Goal: Transaction & Acquisition: Book appointment/travel/reservation

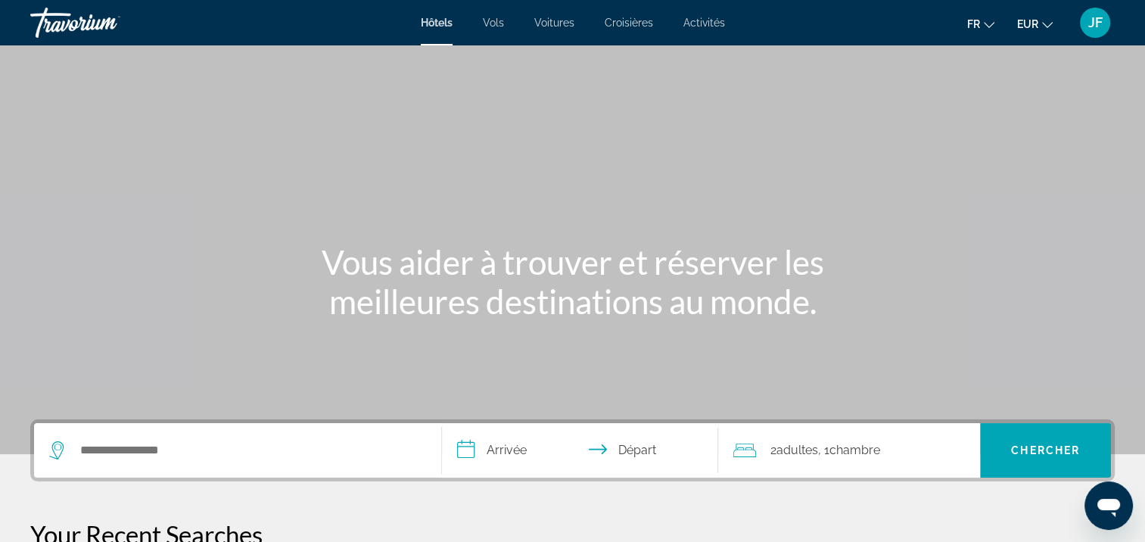
click at [711, 24] on span "Activités" at bounding box center [704, 23] width 42 height 12
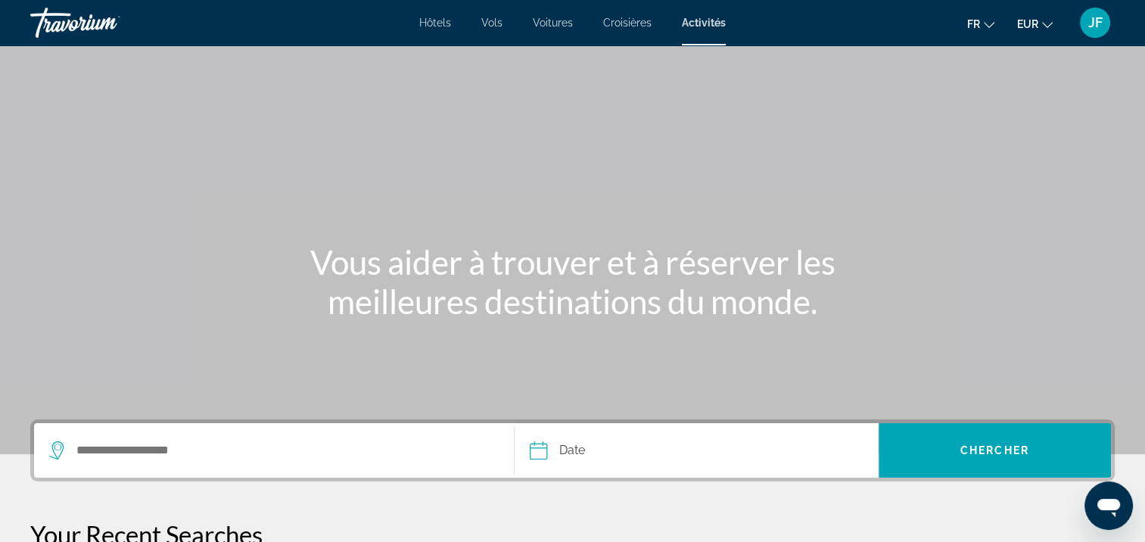
scroll to position [297, 0]
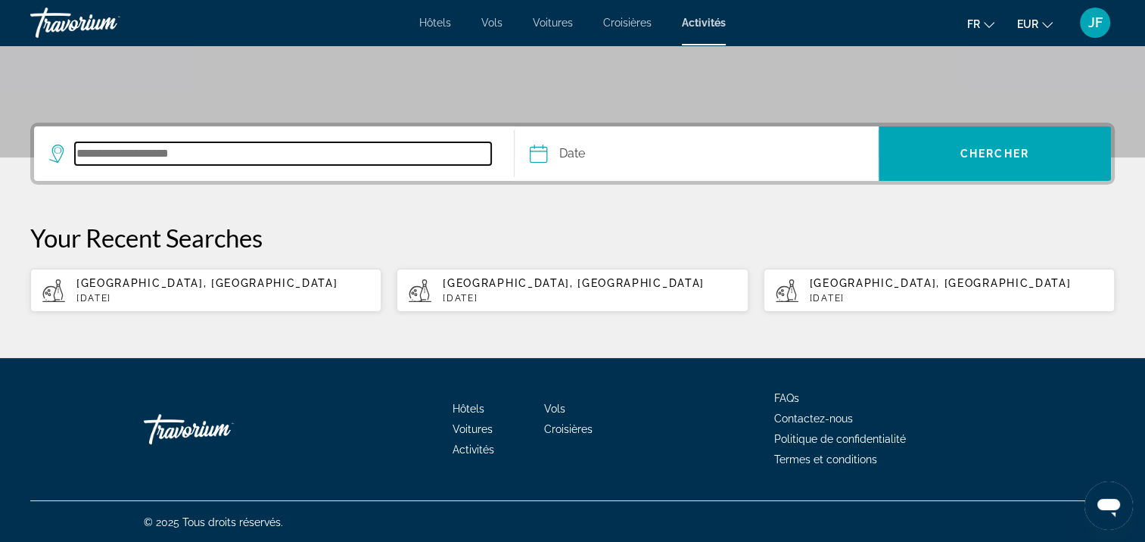
click at [167, 149] on input "Search destination" at bounding box center [283, 153] width 416 height 23
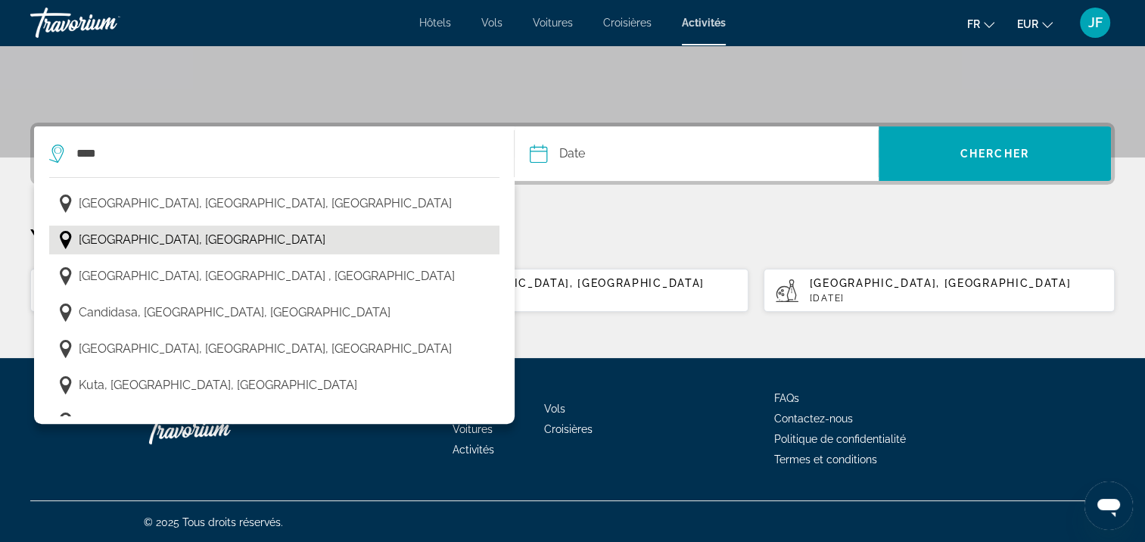
click at [156, 238] on span "[GEOGRAPHIC_DATA], [GEOGRAPHIC_DATA]" at bounding box center [202, 239] width 247 height 21
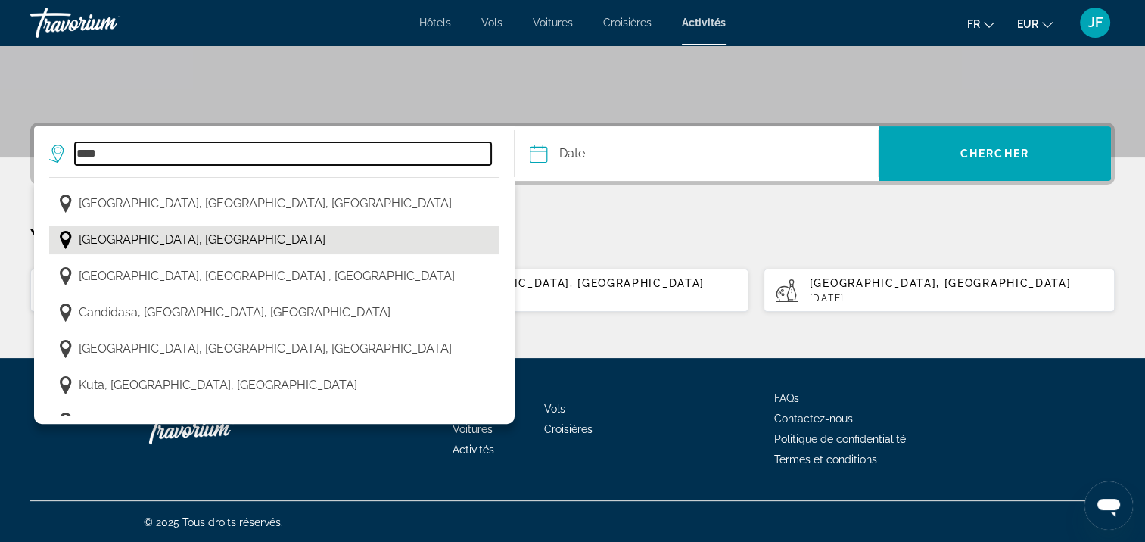
type input "**********"
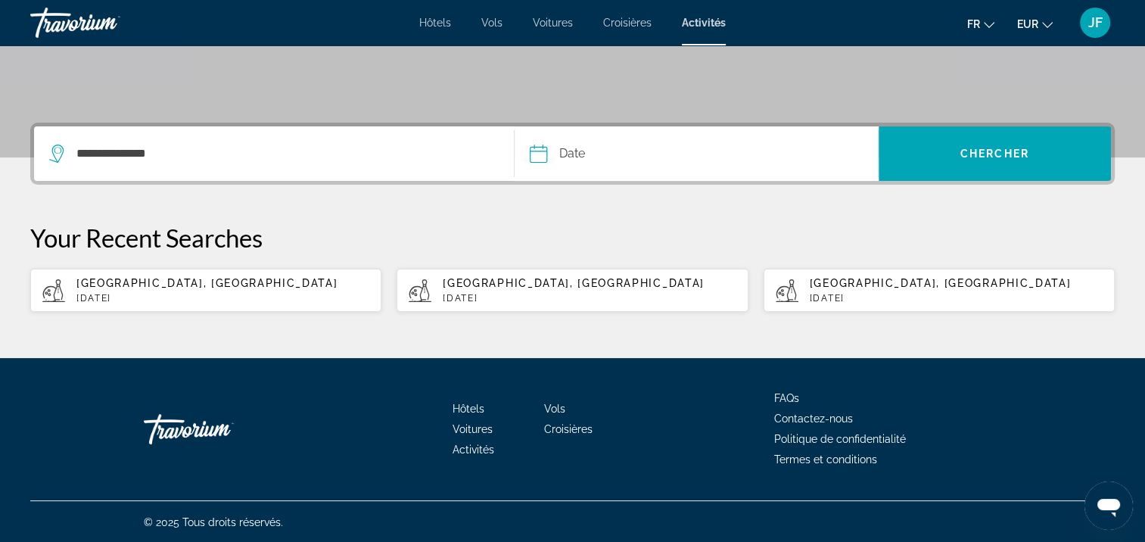
click at [578, 148] on input "Date" at bounding box center [616, 155] width 180 height 59
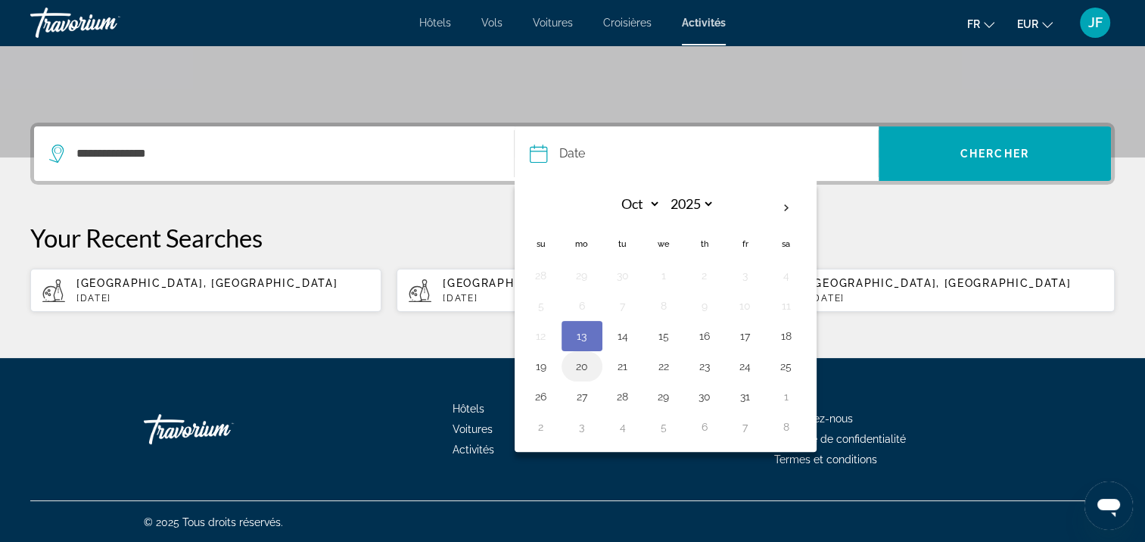
click at [584, 370] on button "20" at bounding box center [582, 366] width 24 height 21
type input "**********"
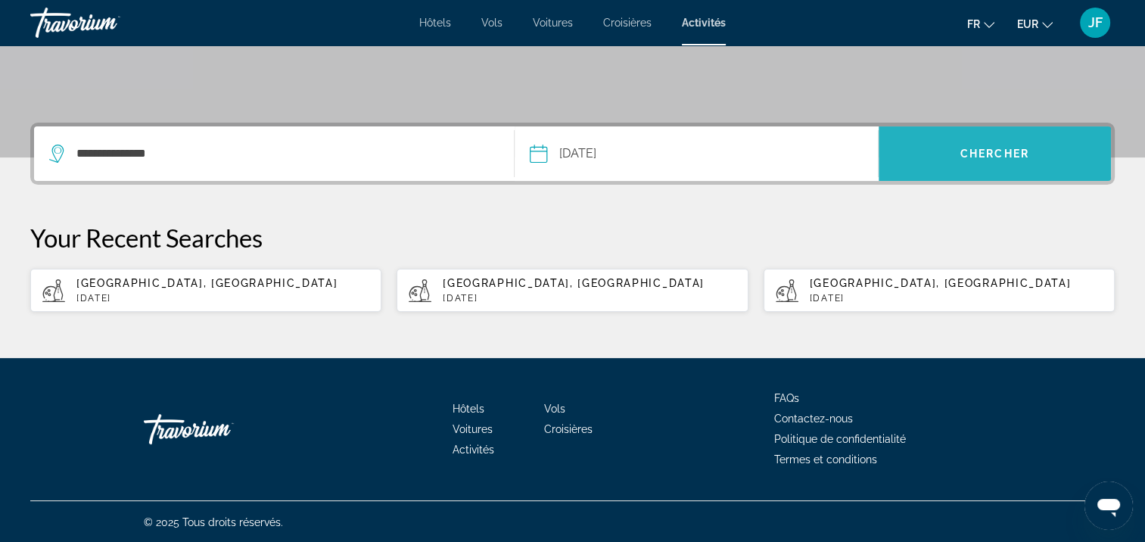
click at [1061, 148] on span "Search" at bounding box center [995, 153] width 232 height 36
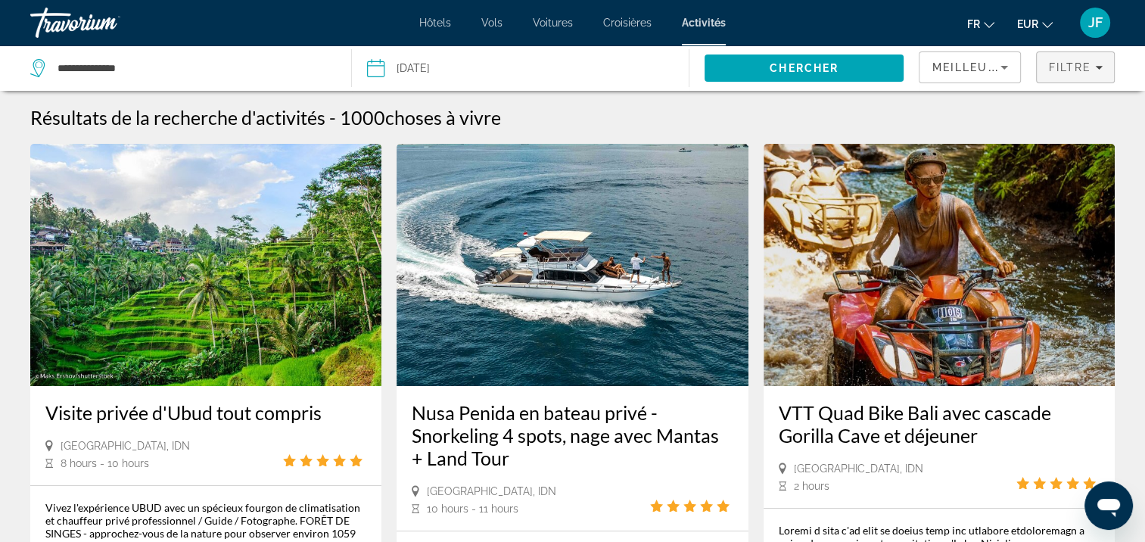
click at [1093, 77] on span "Filters" at bounding box center [1075, 67] width 77 height 36
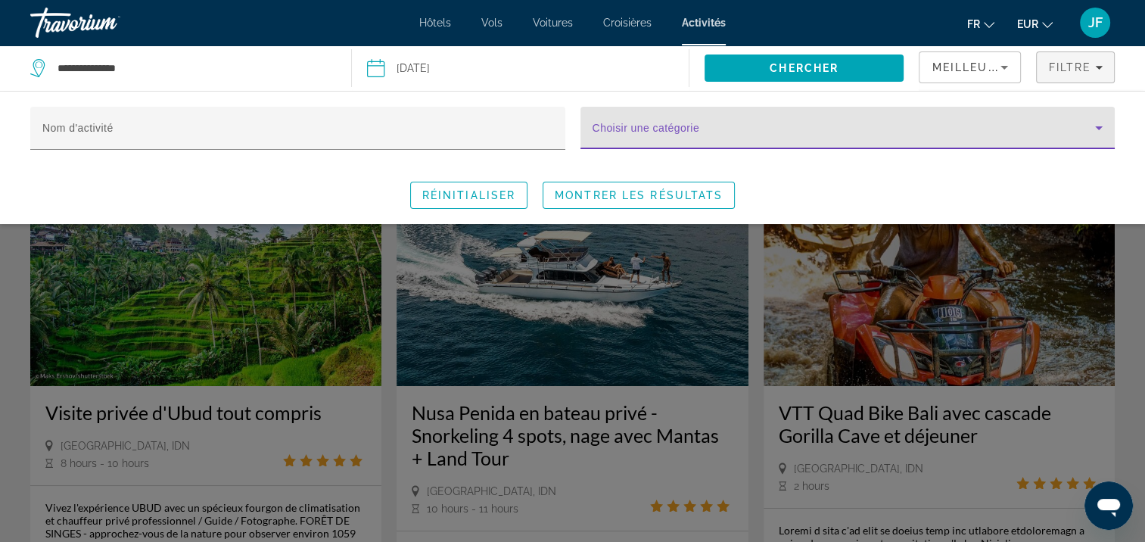
click at [1103, 124] on icon "Search widget" at bounding box center [1099, 128] width 18 height 18
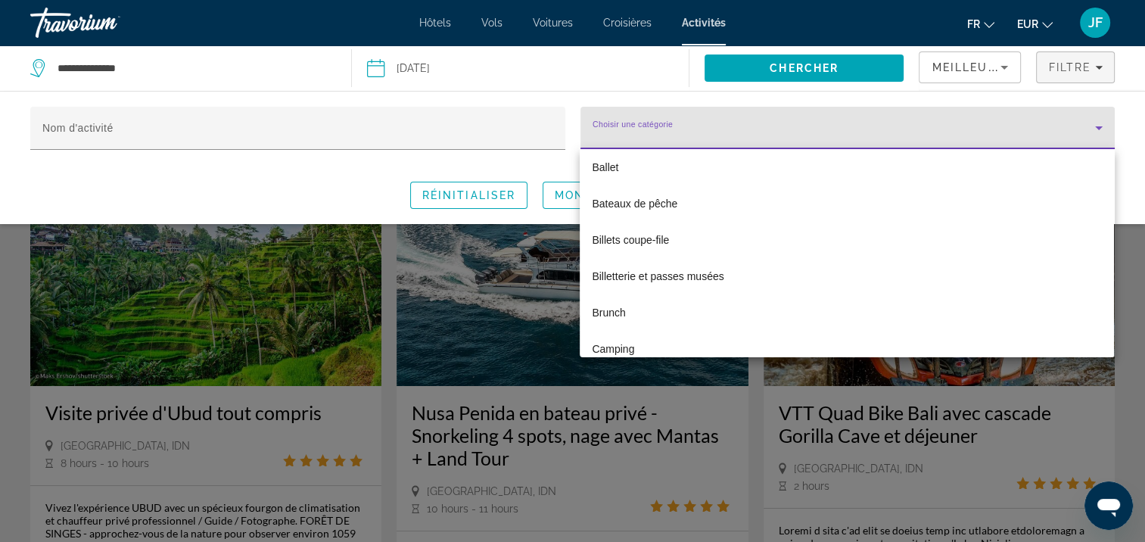
scroll to position [303, 0]
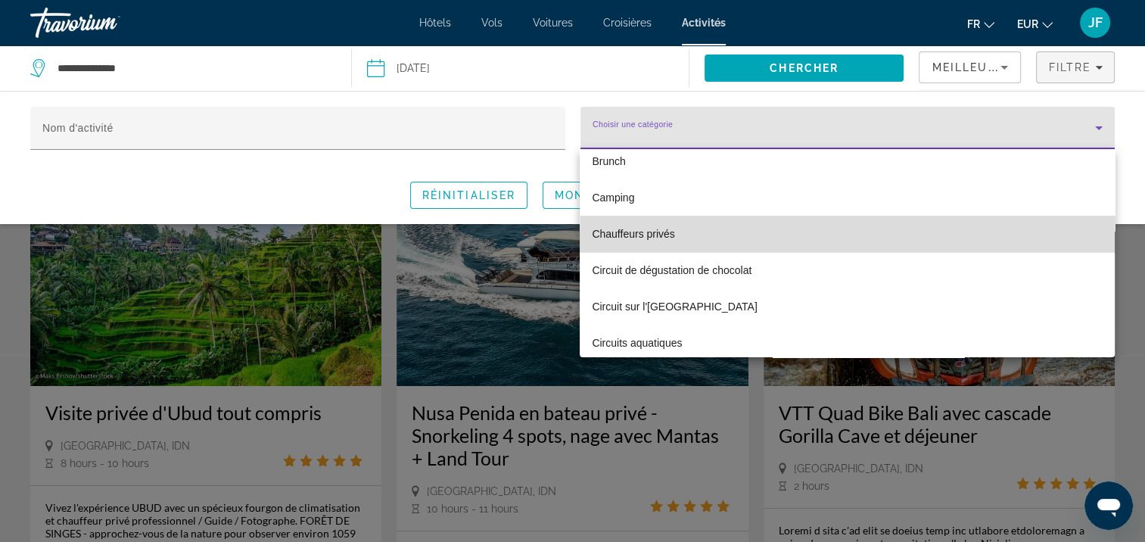
click at [904, 235] on mat-option "Chauffeurs privés" at bounding box center [847, 234] width 534 height 36
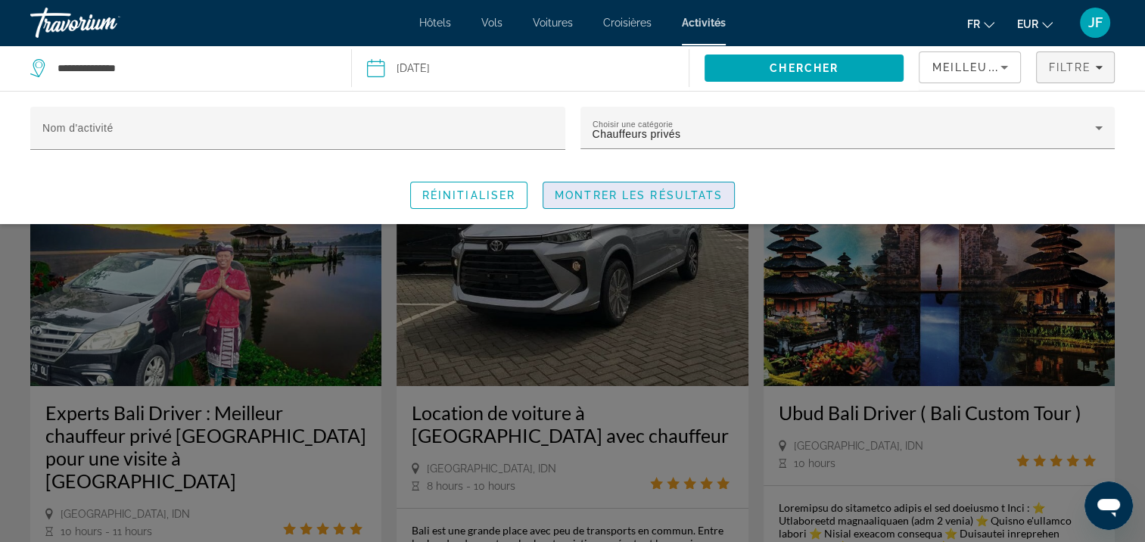
click at [598, 206] on span "Search widget" at bounding box center [638, 195] width 191 height 36
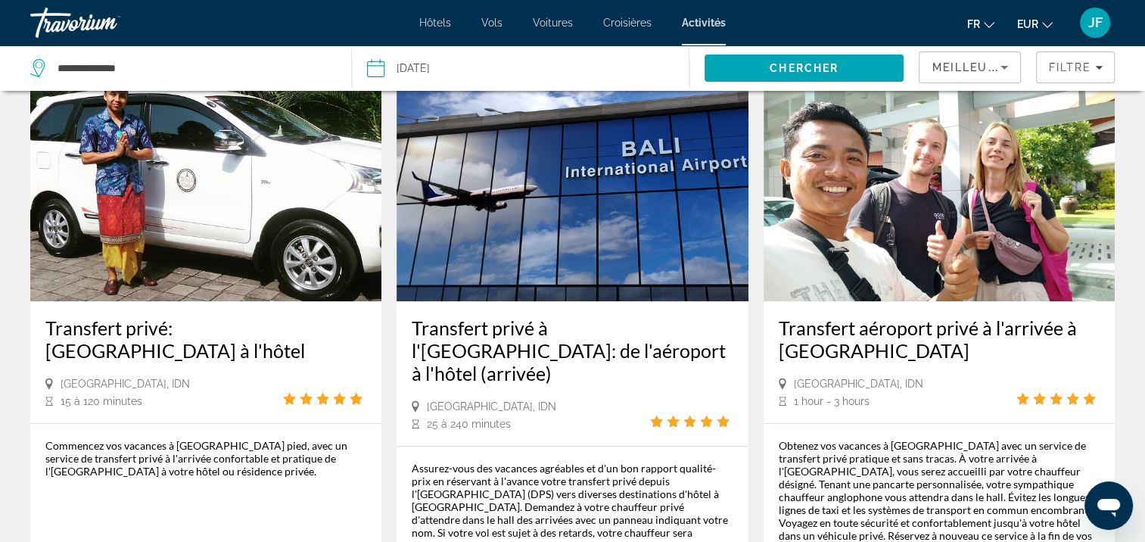
scroll to position [984, 0]
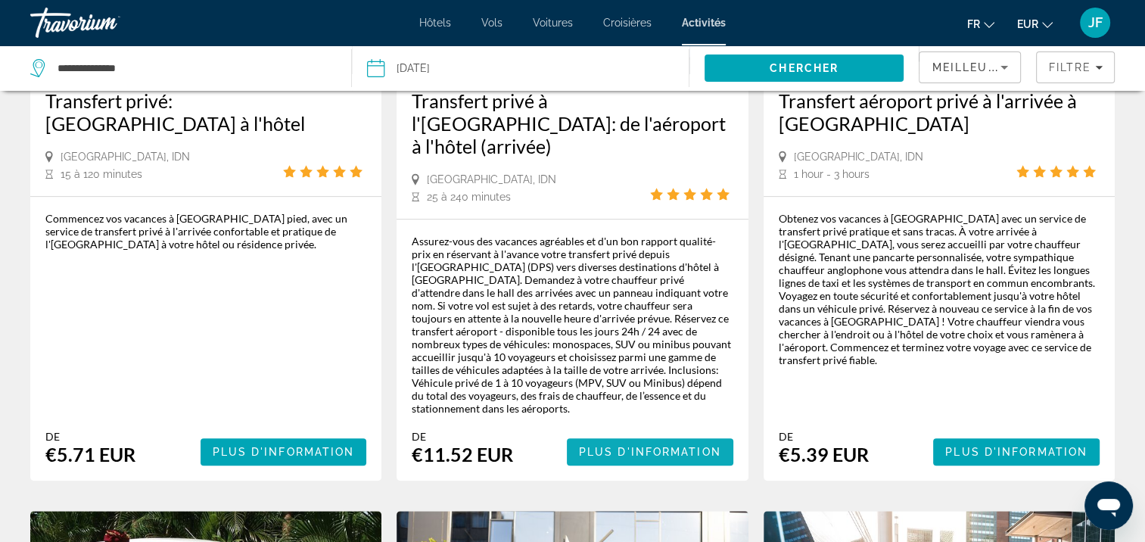
click at [630, 446] on span "Plus d'information" at bounding box center [650, 452] width 142 height 12
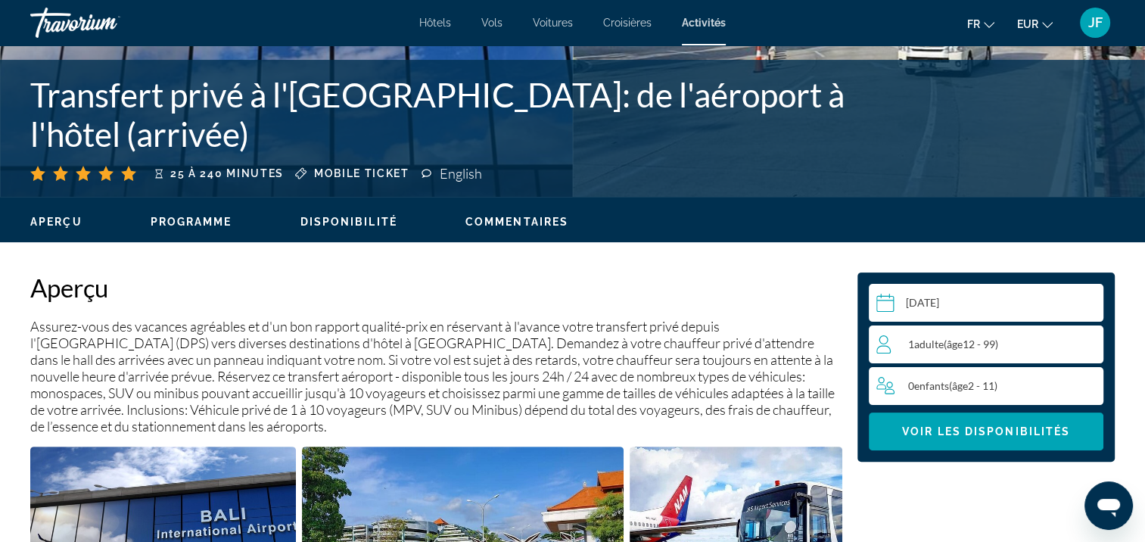
scroll to position [454, 0]
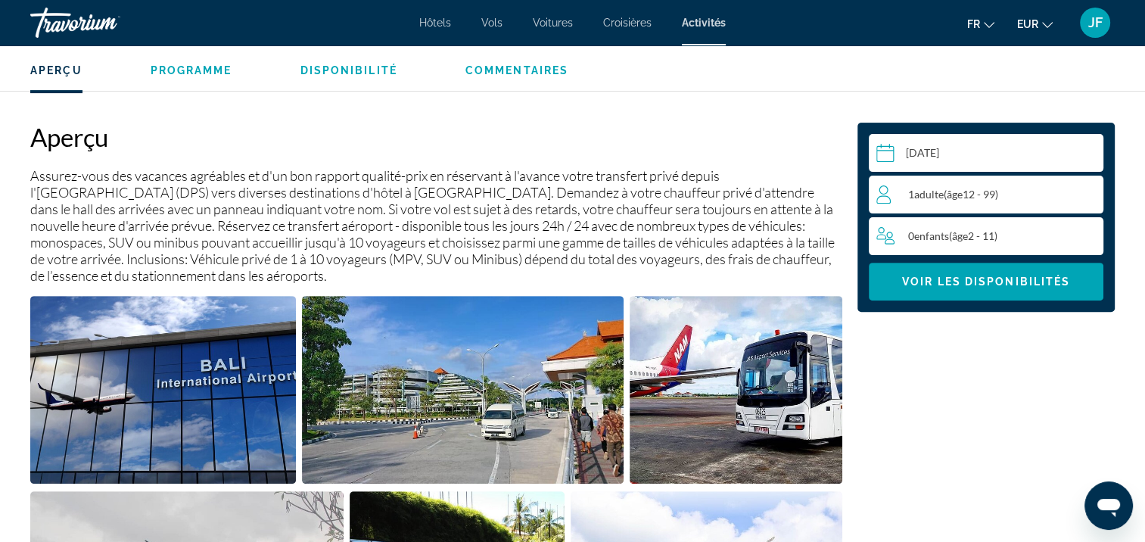
click at [998, 191] on span "( âge 12 - 99)" at bounding box center [971, 194] width 54 height 13
click at [1088, 188] on icon "Increment adults" at bounding box center [1089, 194] width 14 height 14
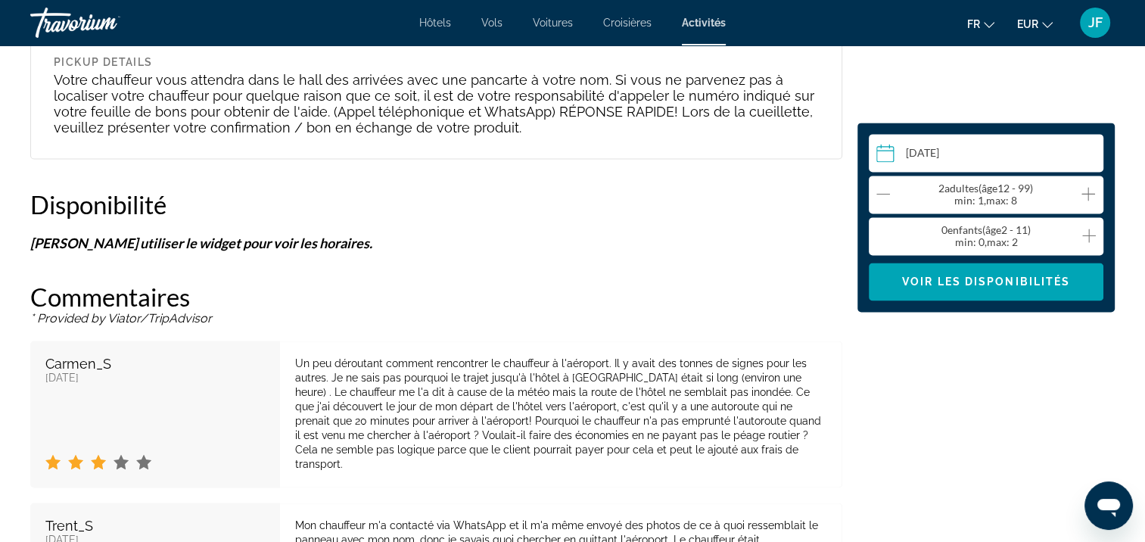
scroll to position [1741, 0]
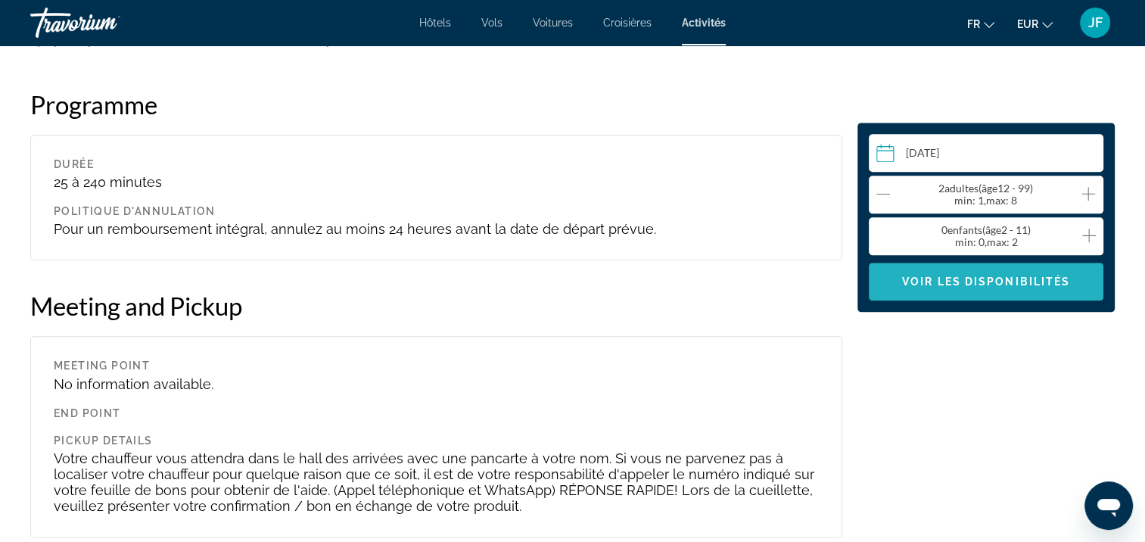
click at [967, 274] on span "Main content" at bounding box center [986, 281] width 235 height 36
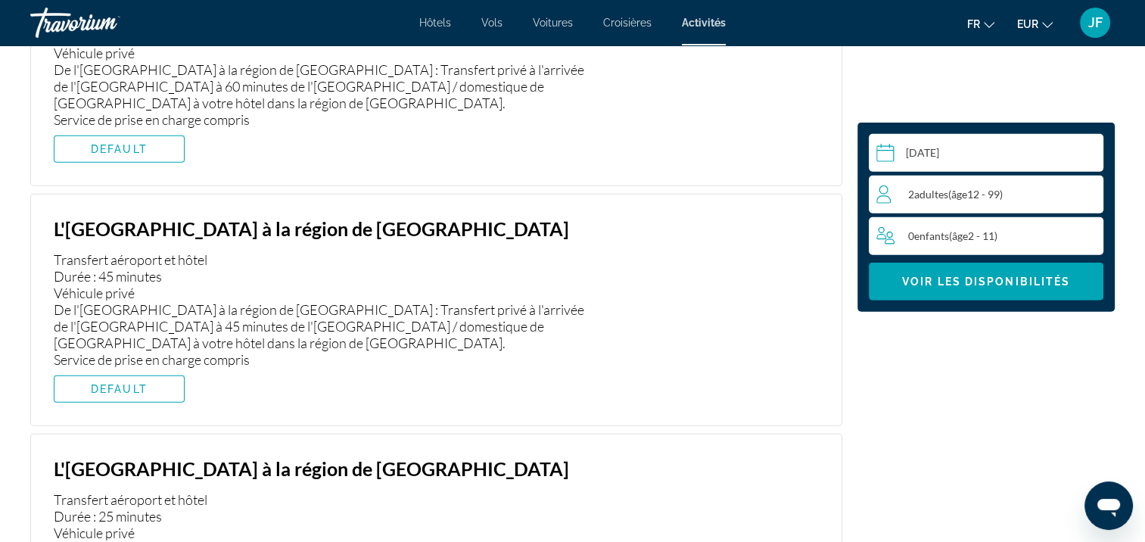
scroll to position [3941, 0]
